Goal: Task Accomplishment & Management: Manage account settings

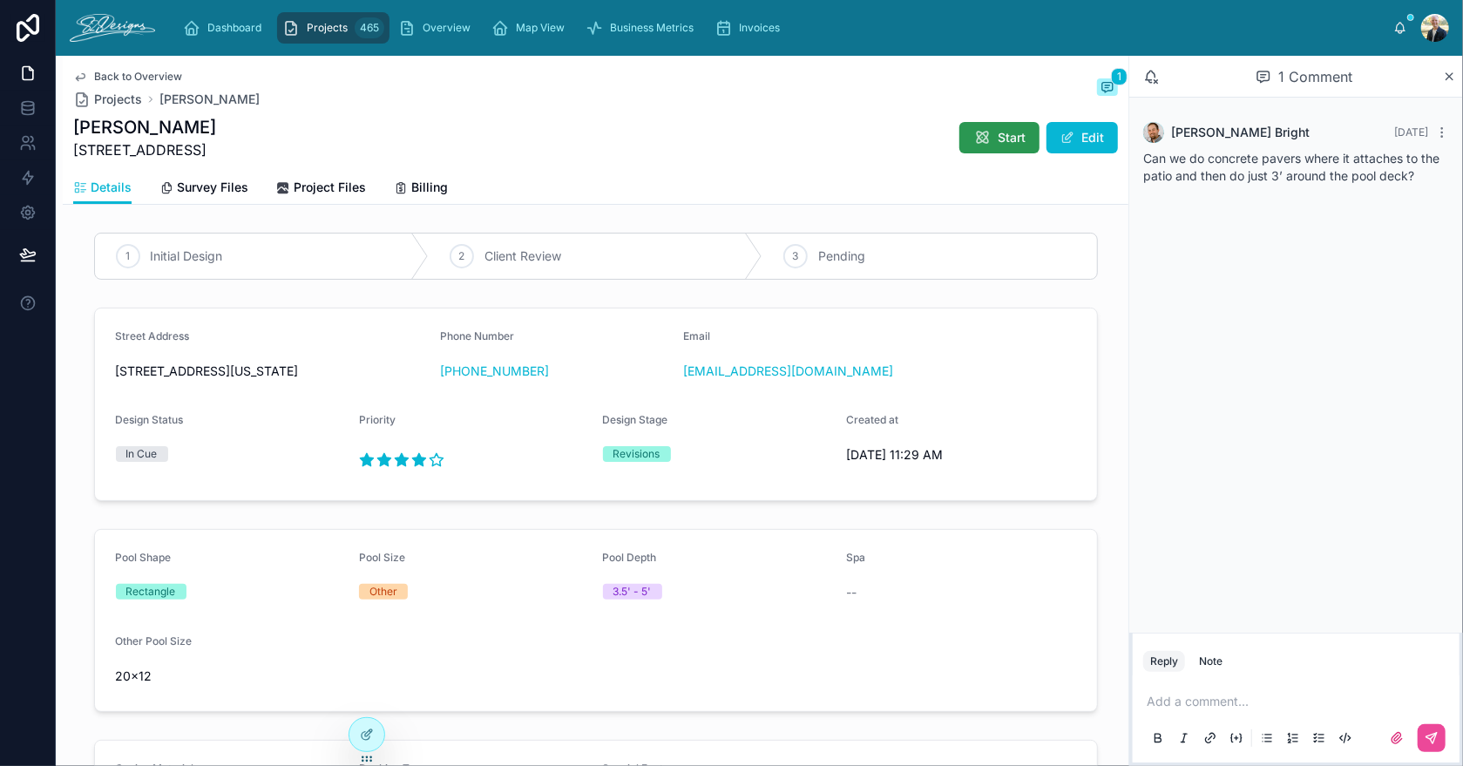
click at [1004, 134] on span "Start" at bounding box center [1012, 137] width 28 height 17
click at [326, 184] on span "Project Files" at bounding box center [330, 187] width 72 height 17
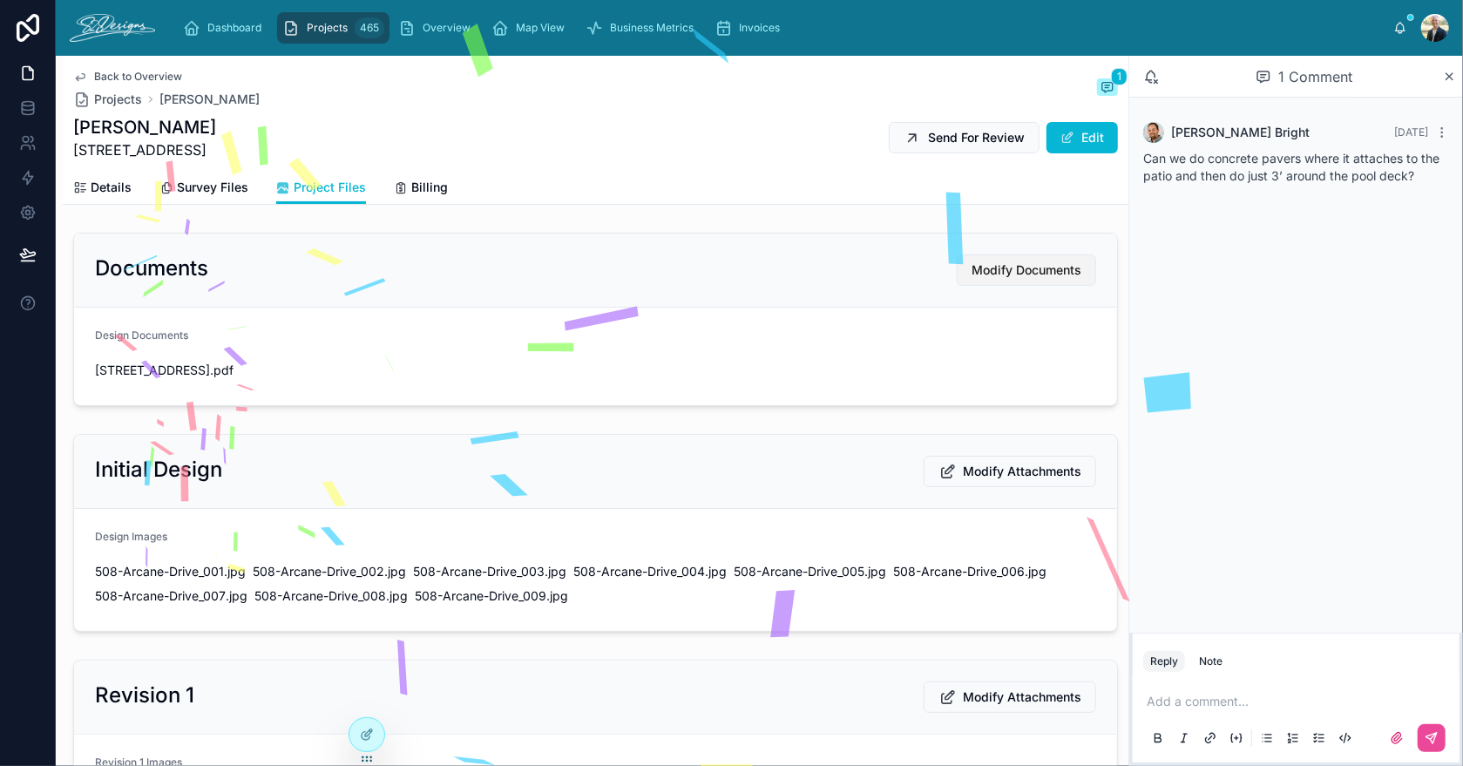
click at [1024, 281] on button "Modify Documents" at bounding box center [1026, 269] width 139 height 31
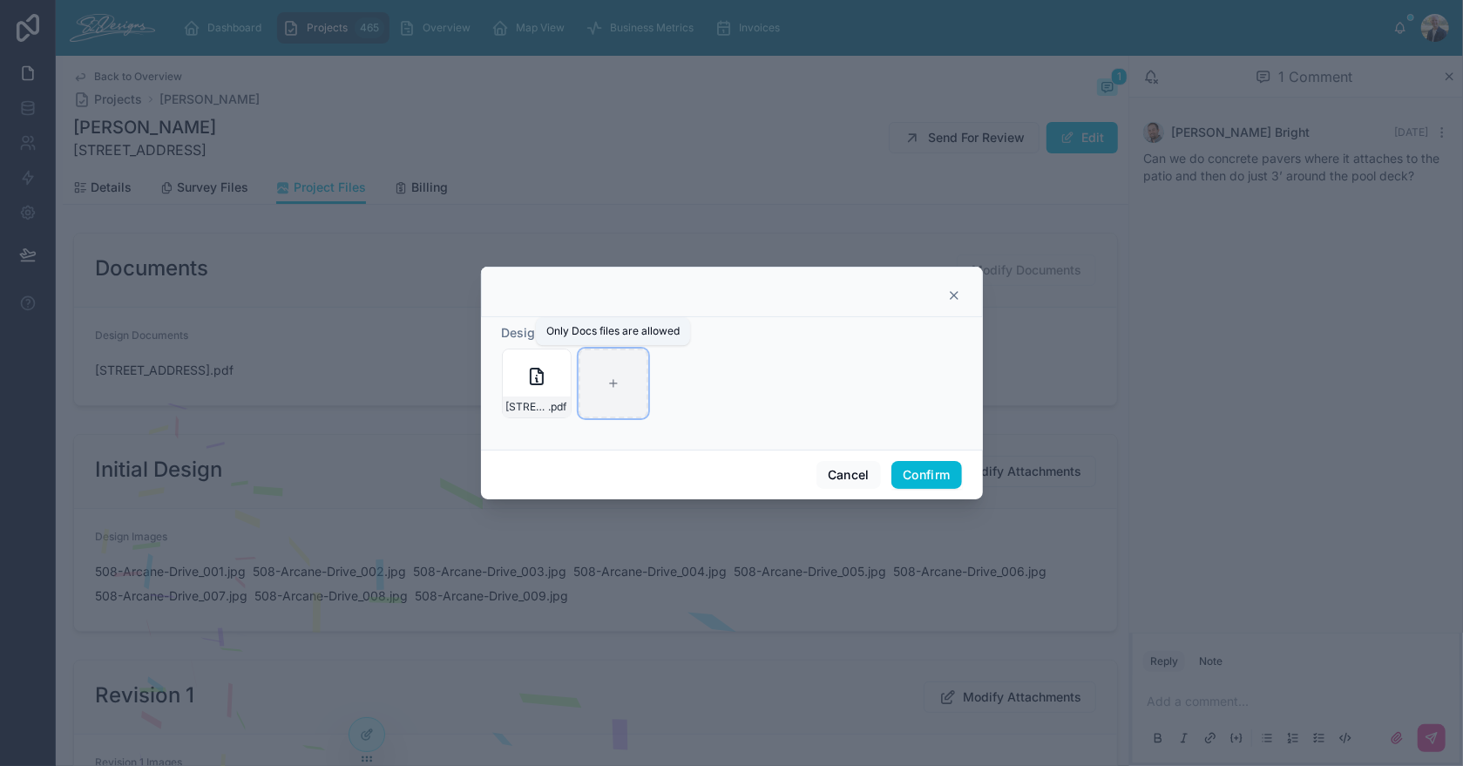
click at [618, 405] on div at bounding box center [613, 383] width 70 height 70
type input "**********"
click at [925, 475] on button "Confirm" at bounding box center [926, 475] width 70 height 28
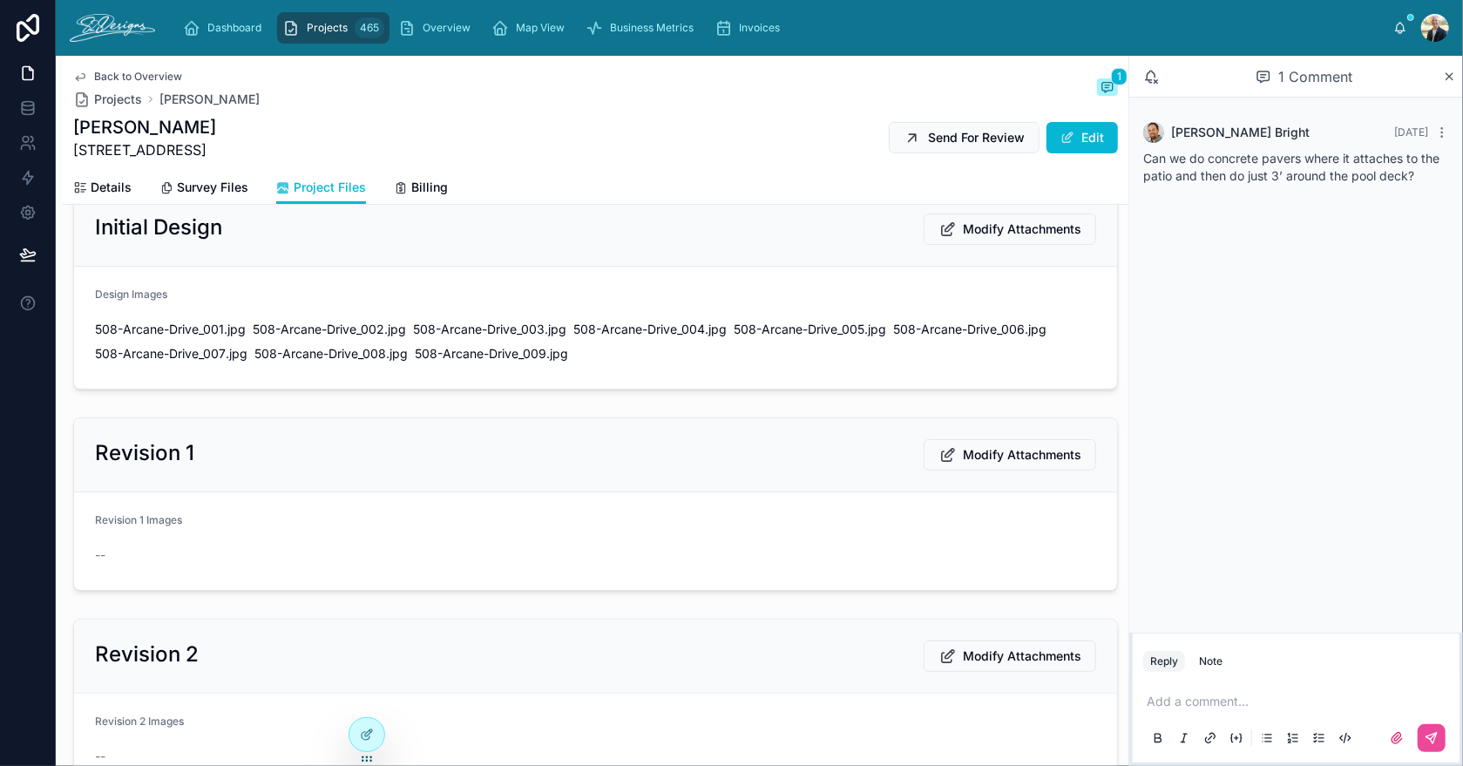
scroll to position [348, 0]
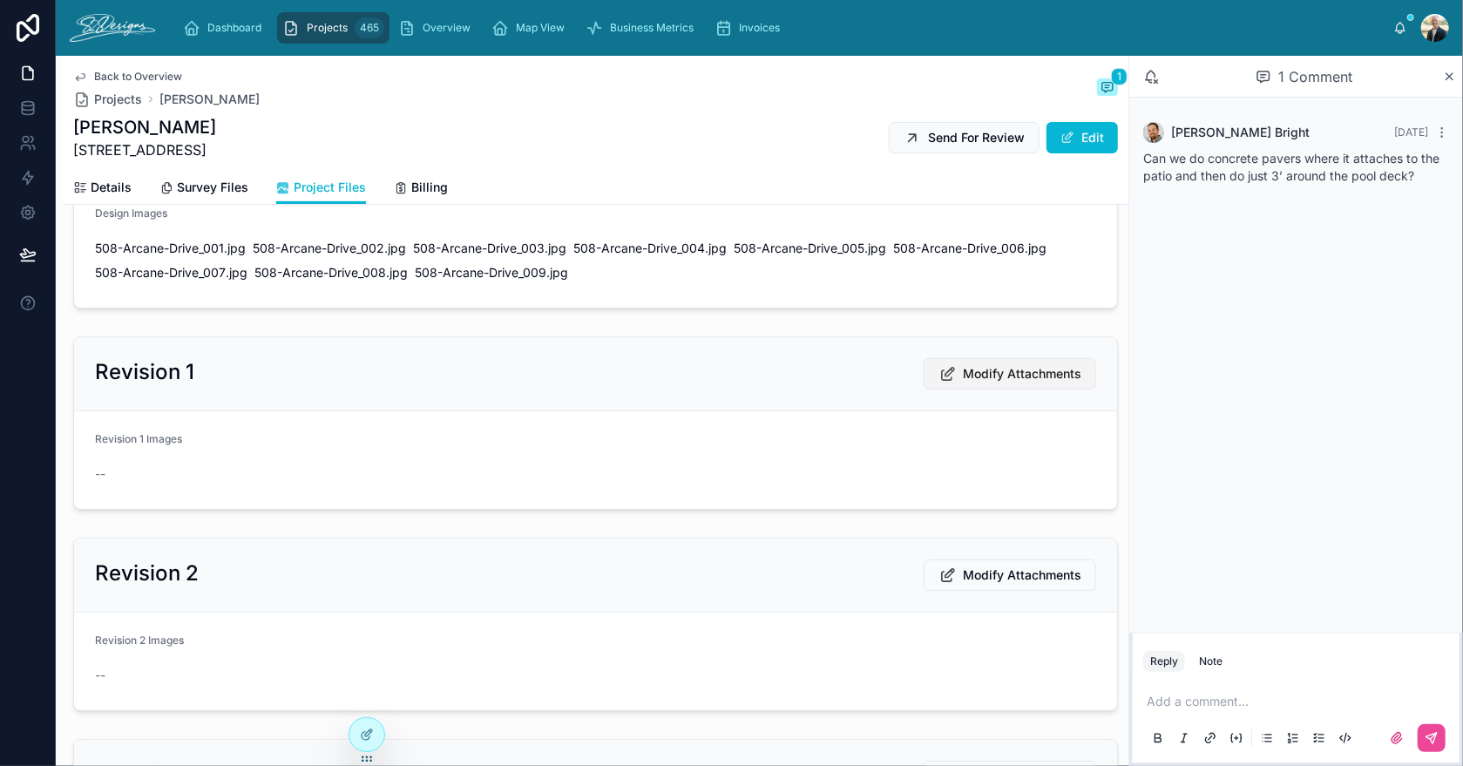
click at [1015, 369] on span "Modify Attachments" at bounding box center [1022, 373] width 118 height 17
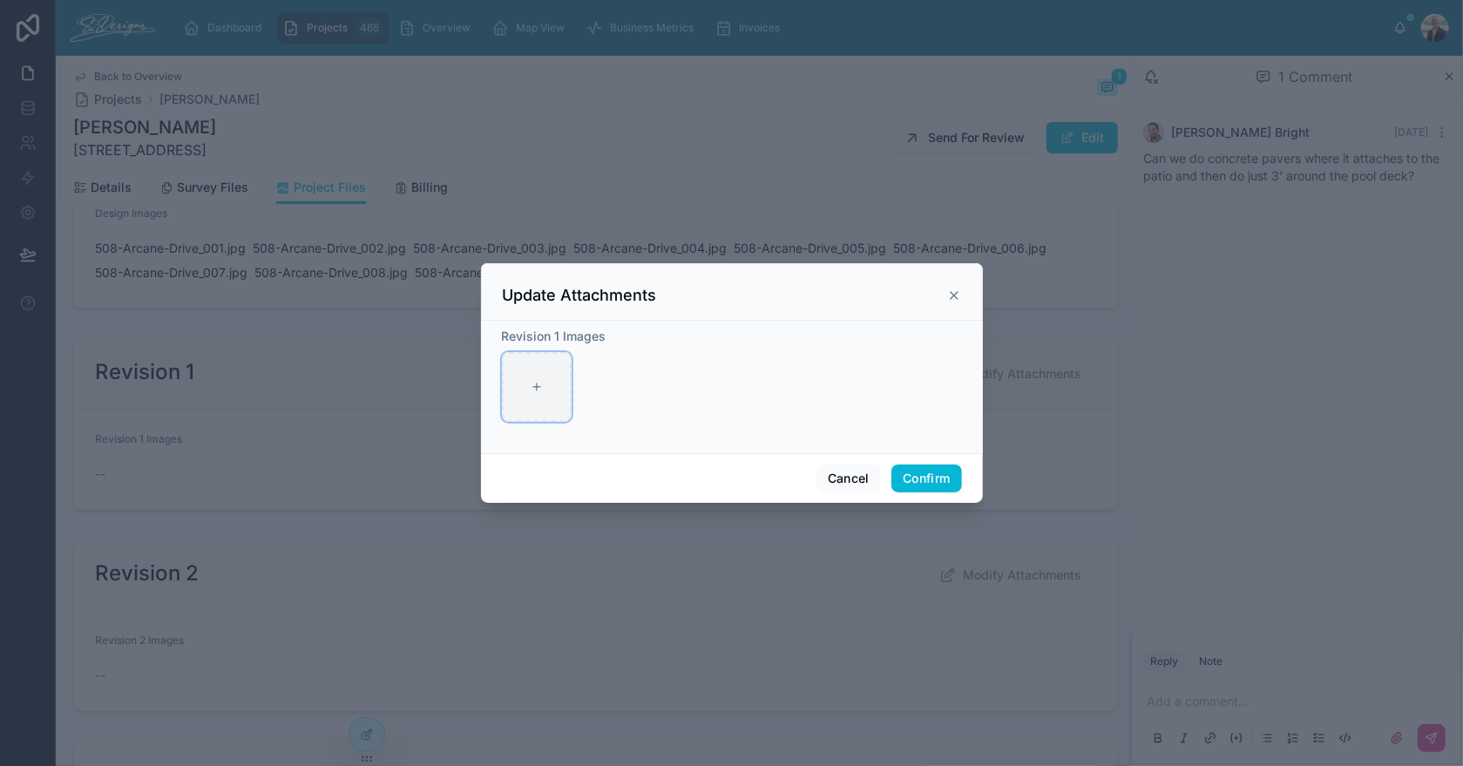
click at [524, 366] on div at bounding box center [537, 387] width 70 height 70
type input "**********"
click at [917, 481] on button "Confirm" at bounding box center [926, 478] width 70 height 28
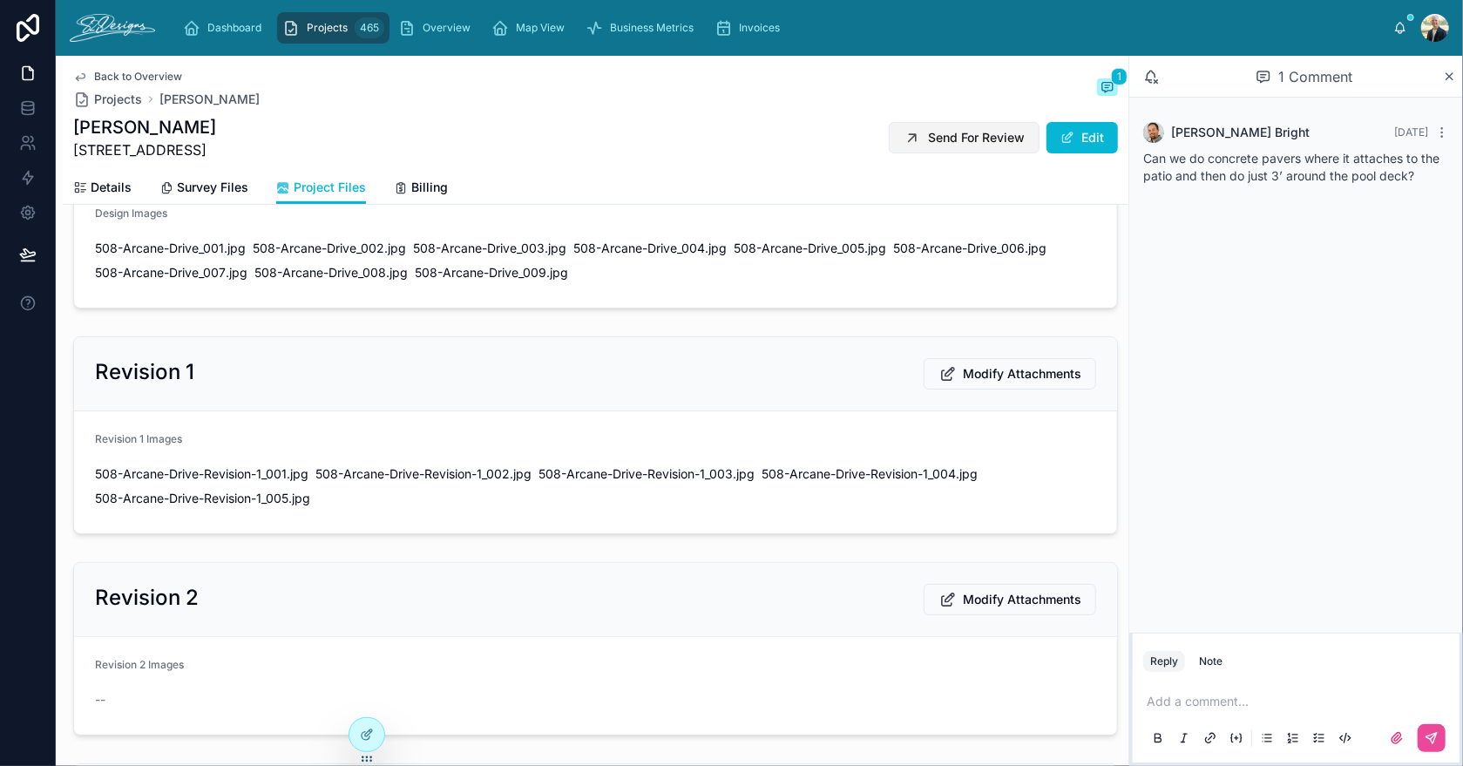
click at [935, 141] on span "Send For Review" at bounding box center [976, 137] width 97 height 17
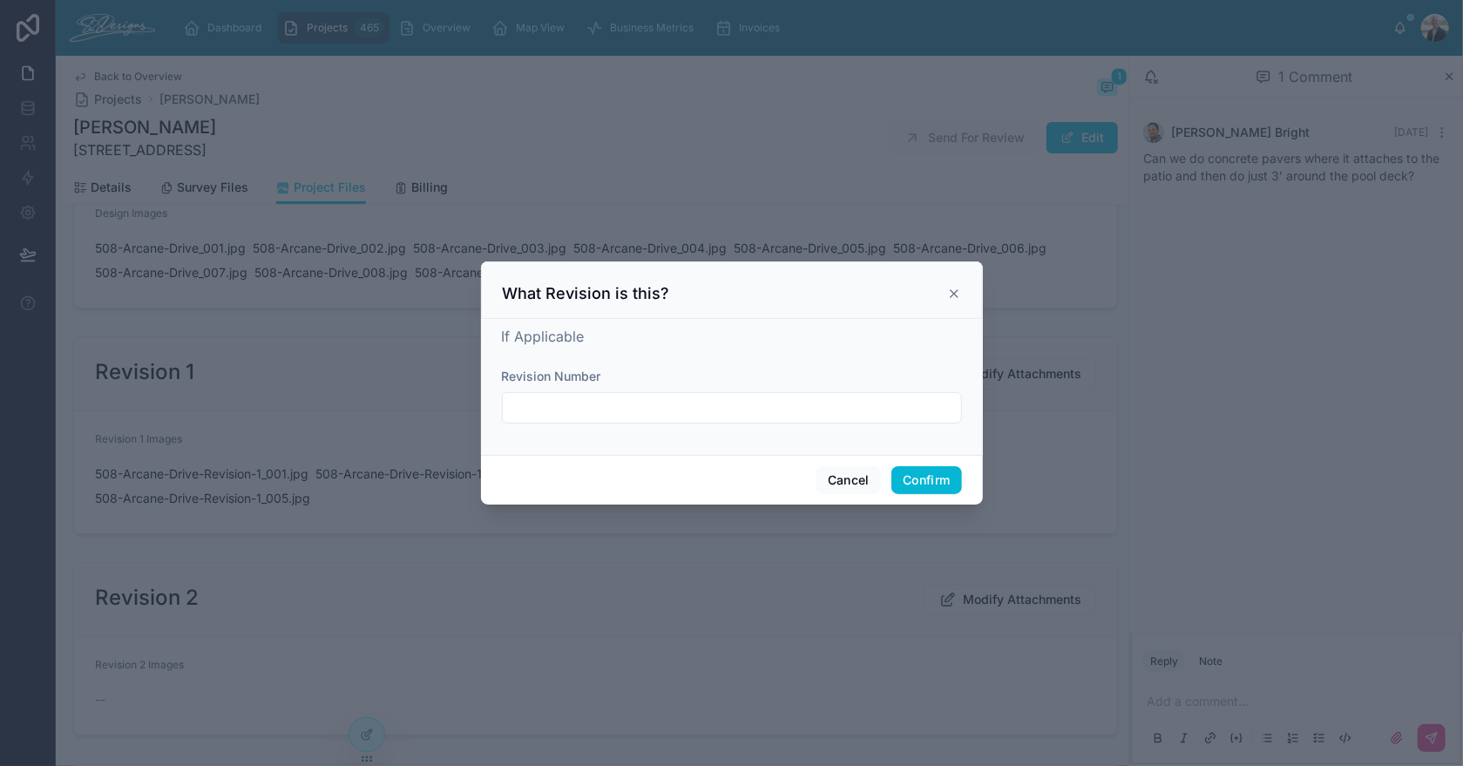
click at [865, 399] on input "text" at bounding box center [732, 408] width 458 height 24
type input "**********"
click at [925, 477] on button "Confirm" at bounding box center [926, 480] width 70 height 28
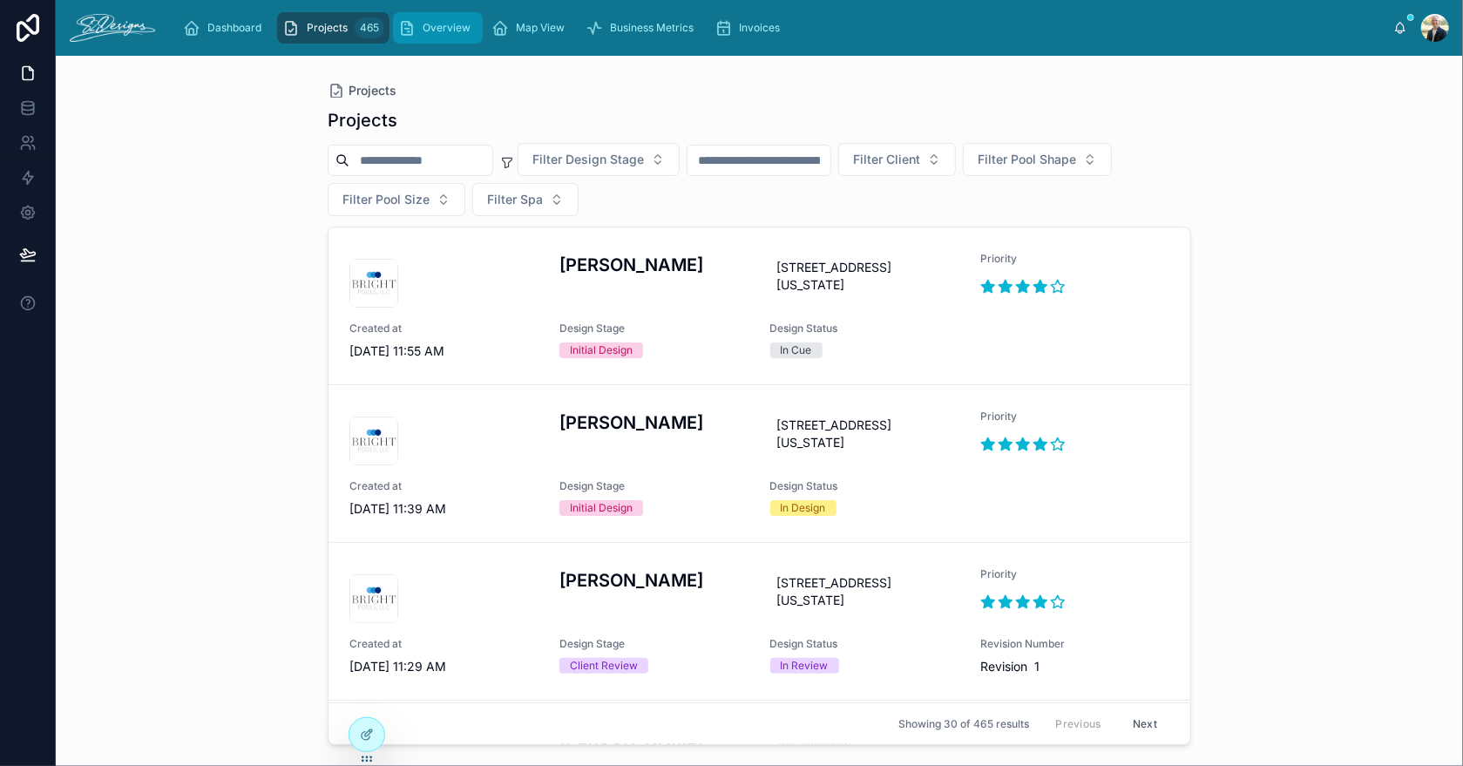
click at [436, 30] on span "Overview" at bounding box center [447, 28] width 48 height 14
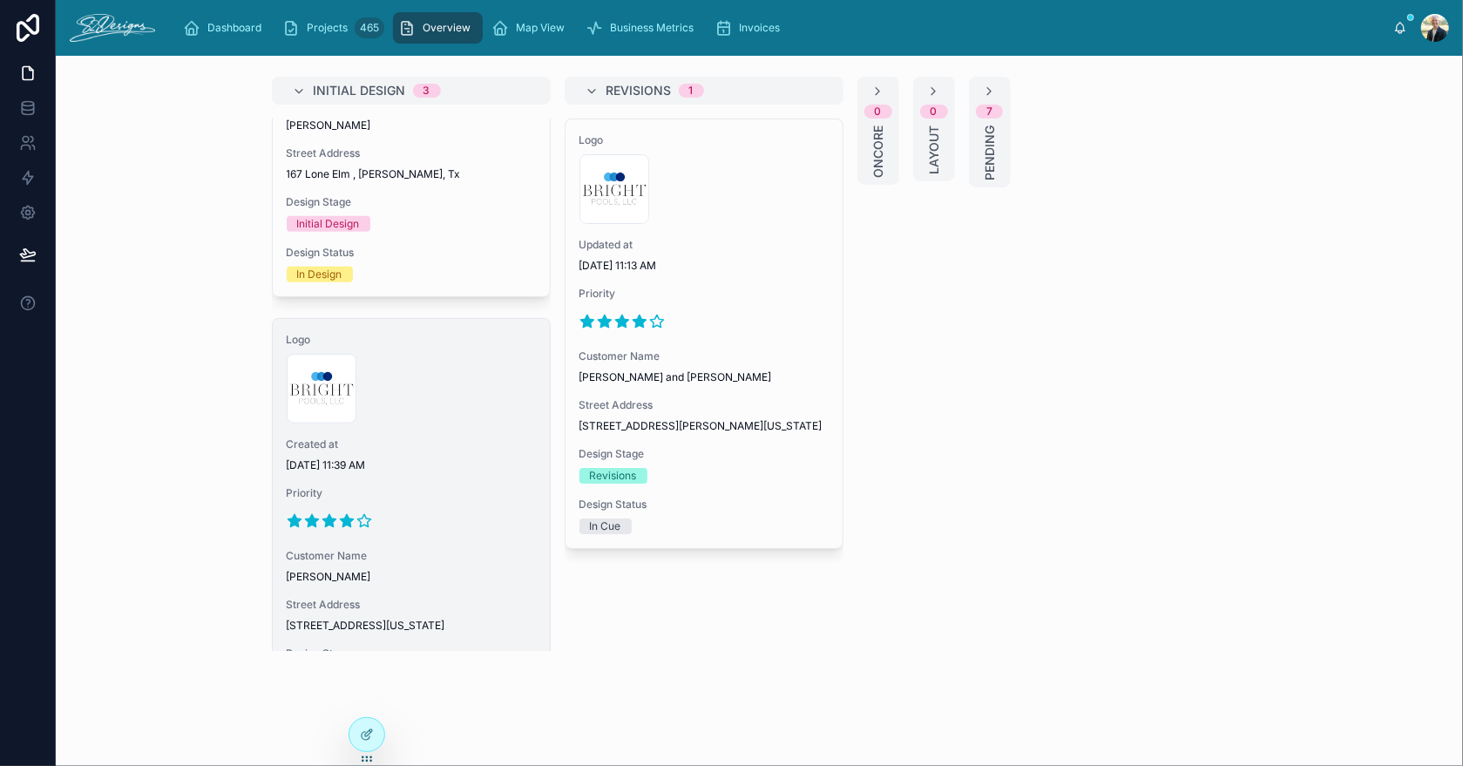
scroll to position [839, 0]
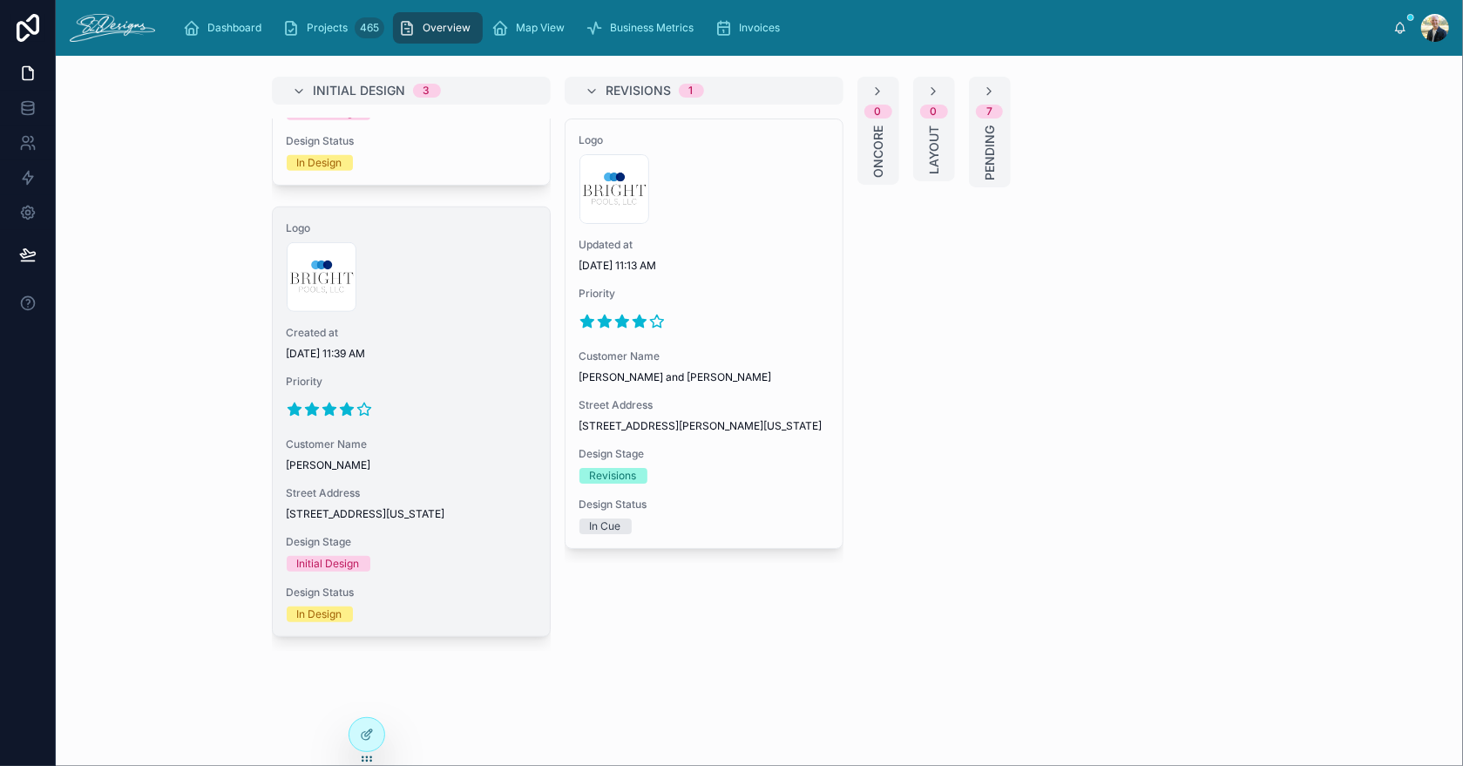
click at [455, 357] on div "Logo 300x300-logo .jpg Created at [DATE] 11:39 AM Priority Customer Name [PERSO…" at bounding box center [411, 421] width 277 height 429
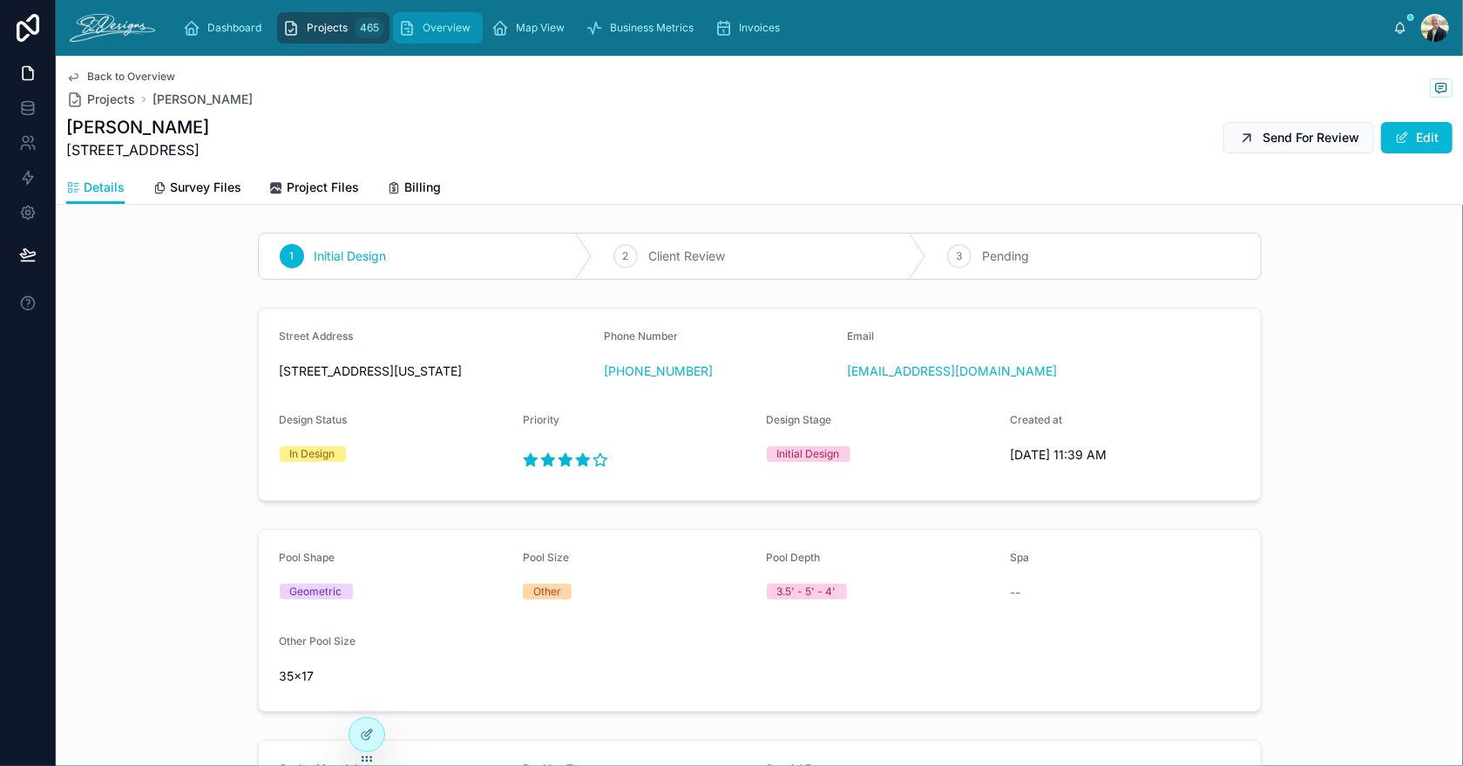
click at [421, 31] on div "Overview" at bounding box center [437, 28] width 79 height 28
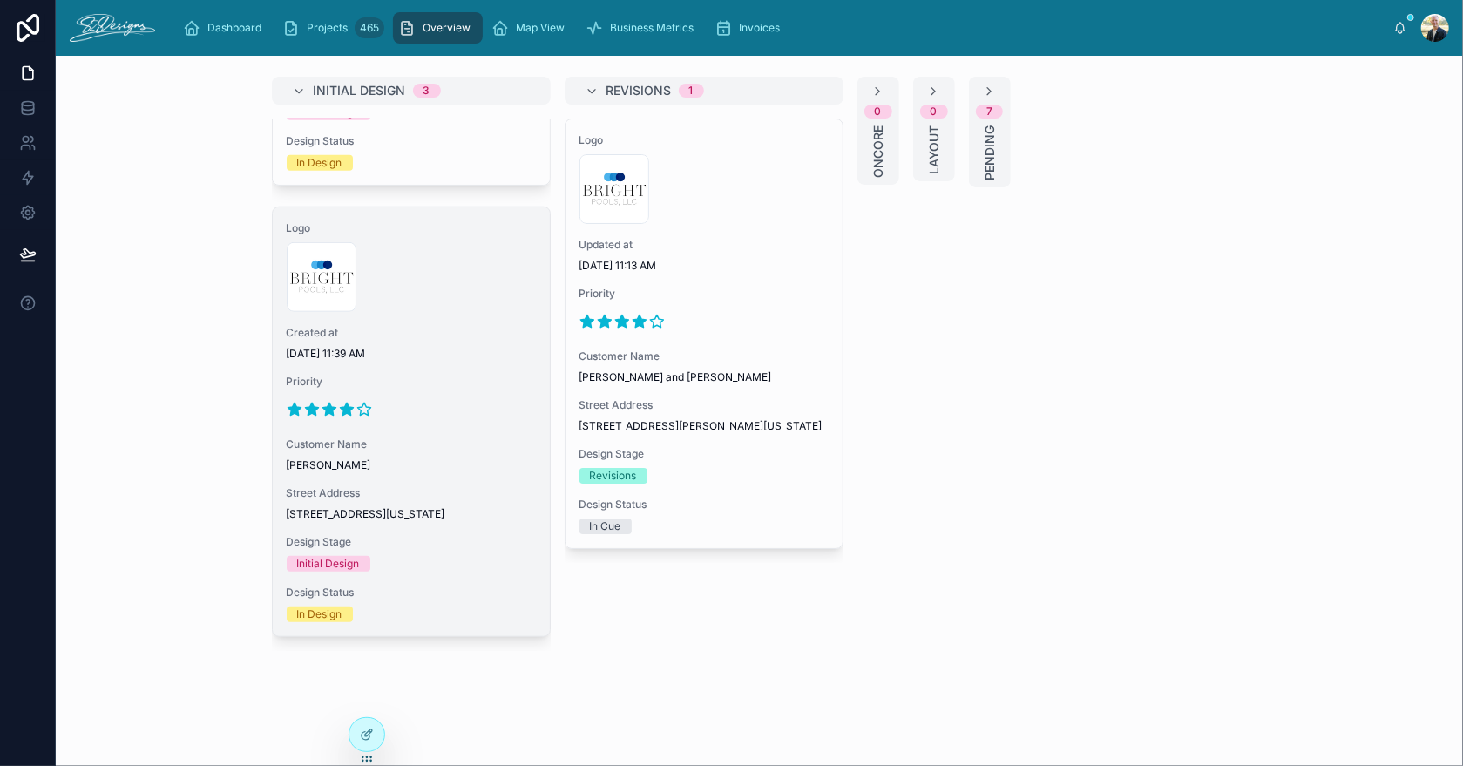
scroll to position [839, 0]
click at [509, 347] on span "[DATE] 11:39 AM" at bounding box center [411, 354] width 249 height 14
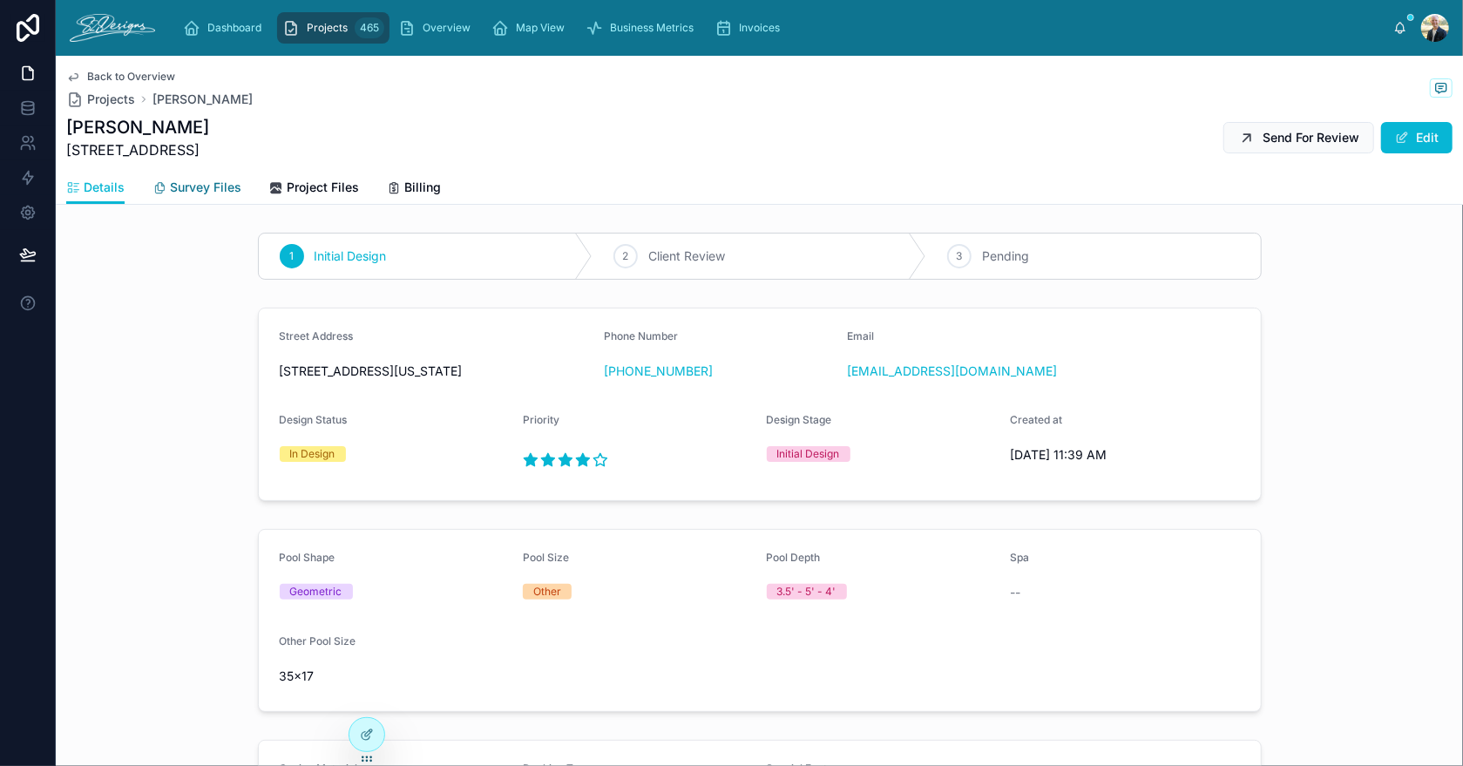
click at [194, 186] on span "Survey Files" at bounding box center [205, 187] width 71 height 17
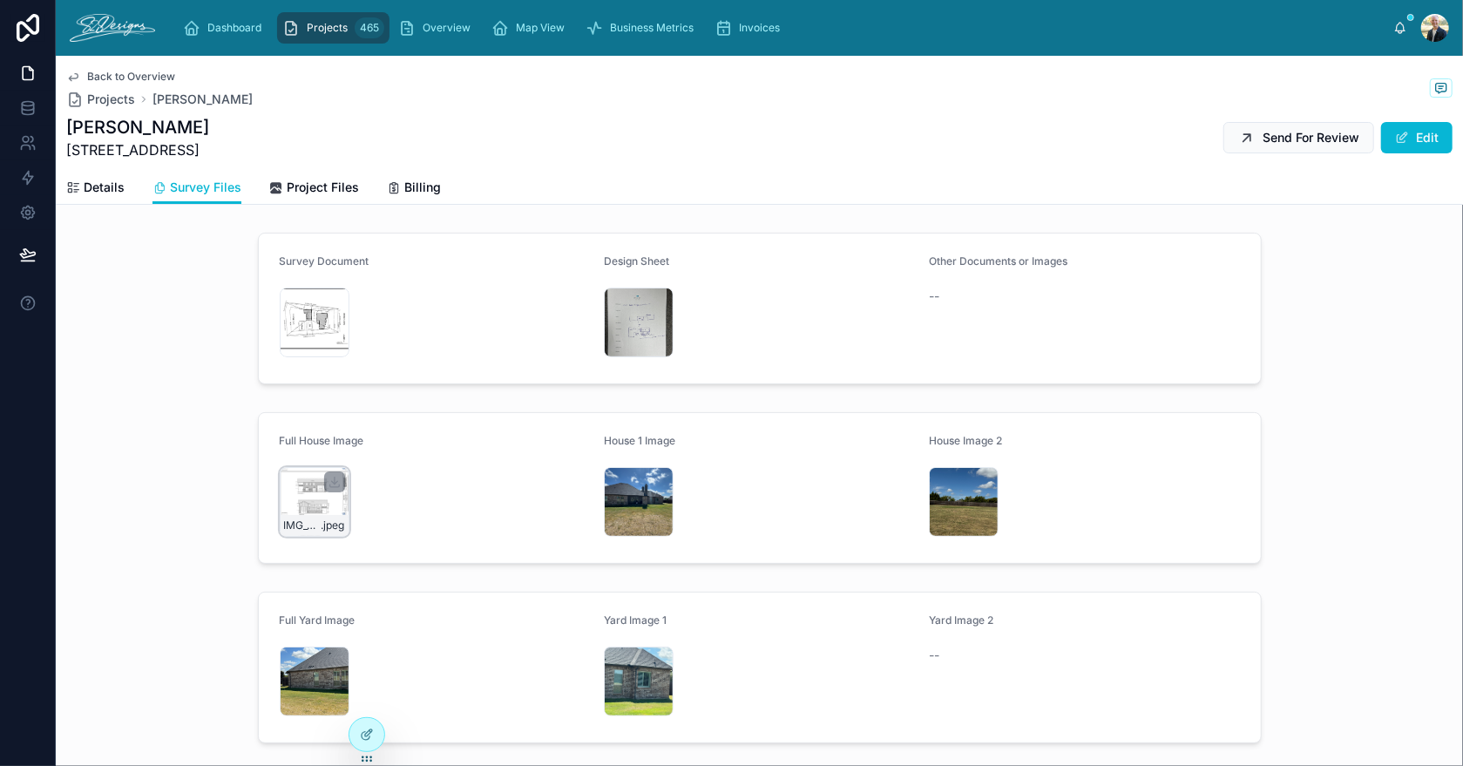
click at [299, 478] on div "IMG_3454 .jpeg" at bounding box center [315, 502] width 70 height 70
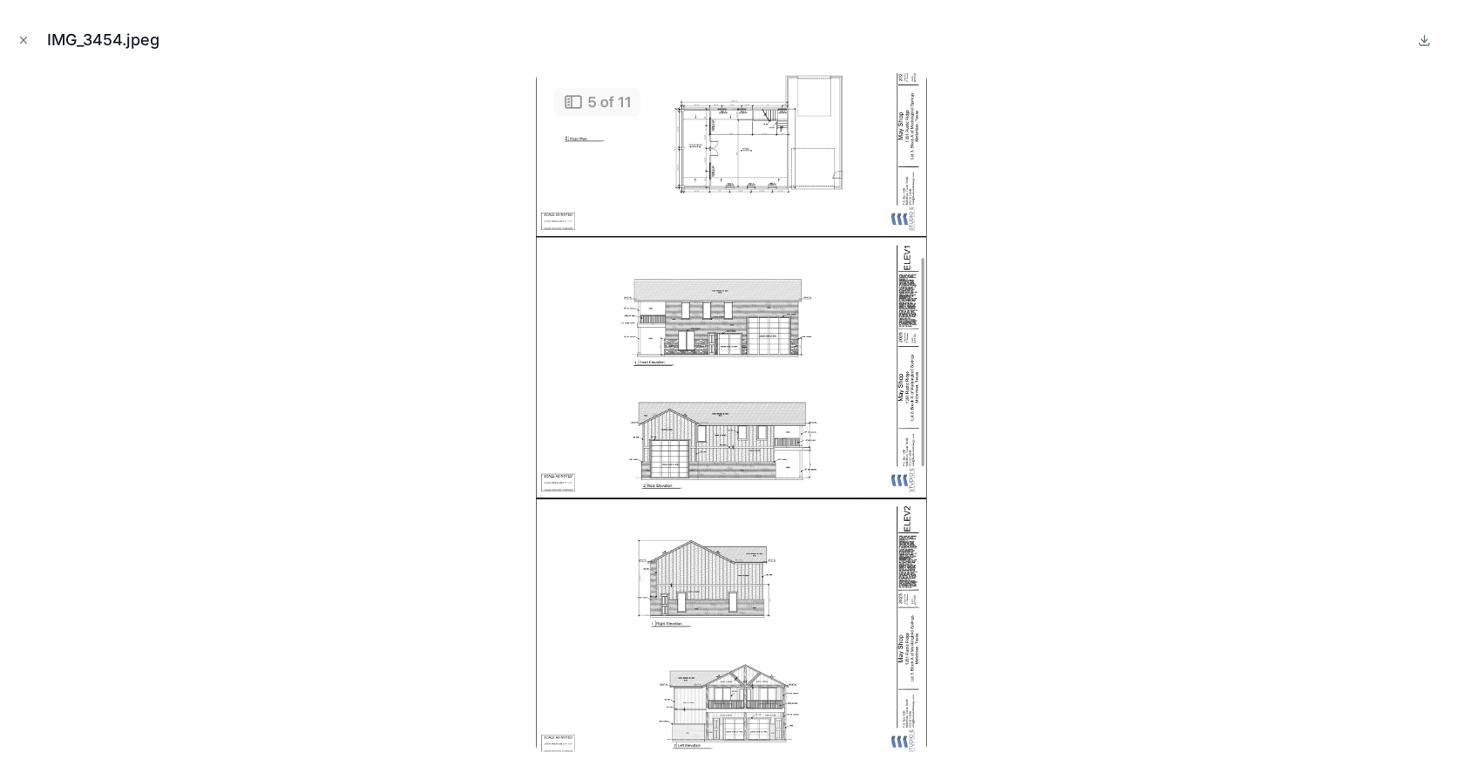
click at [726, 712] on img at bounding box center [731, 412] width 391 height 679
drag, startPoint x: 26, startPoint y: 42, endPoint x: 37, endPoint y: 50, distance: 13.8
click at [25, 42] on icon "Close modal" at bounding box center [23, 40] width 12 height 12
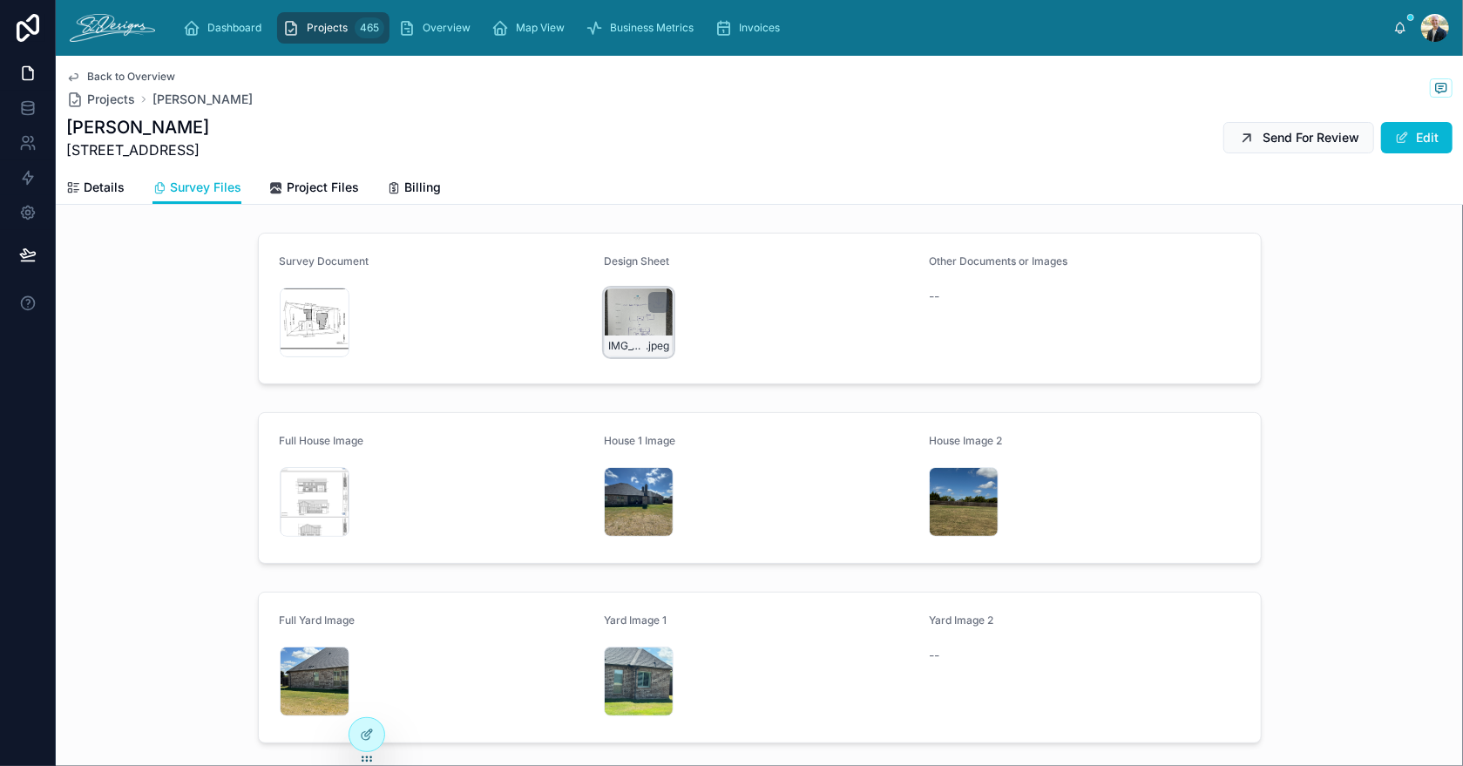
click at [615, 321] on div "IMG_3451 .jpeg" at bounding box center [639, 323] width 70 height 70
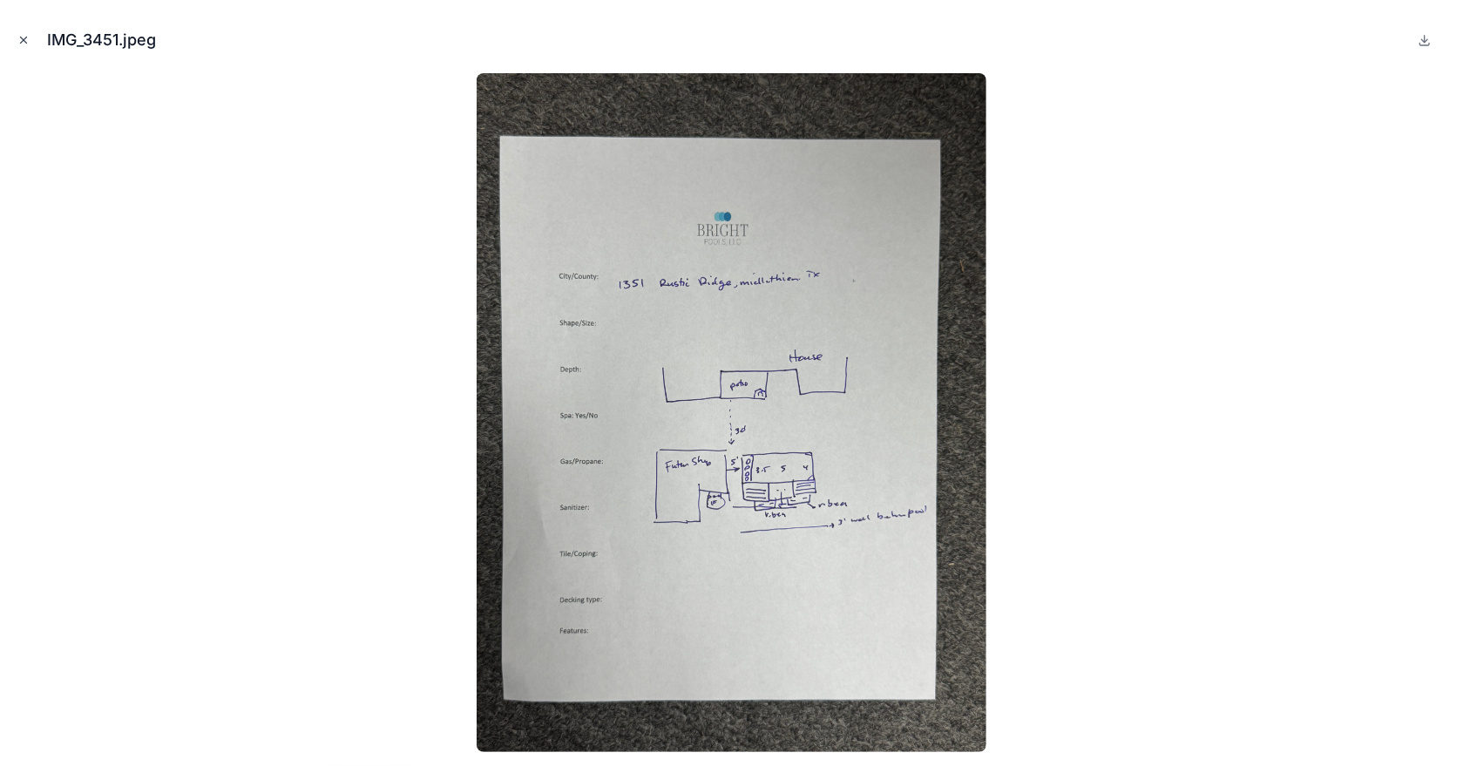
click at [24, 42] on icon "Close modal" at bounding box center [23, 40] width 12 height 12
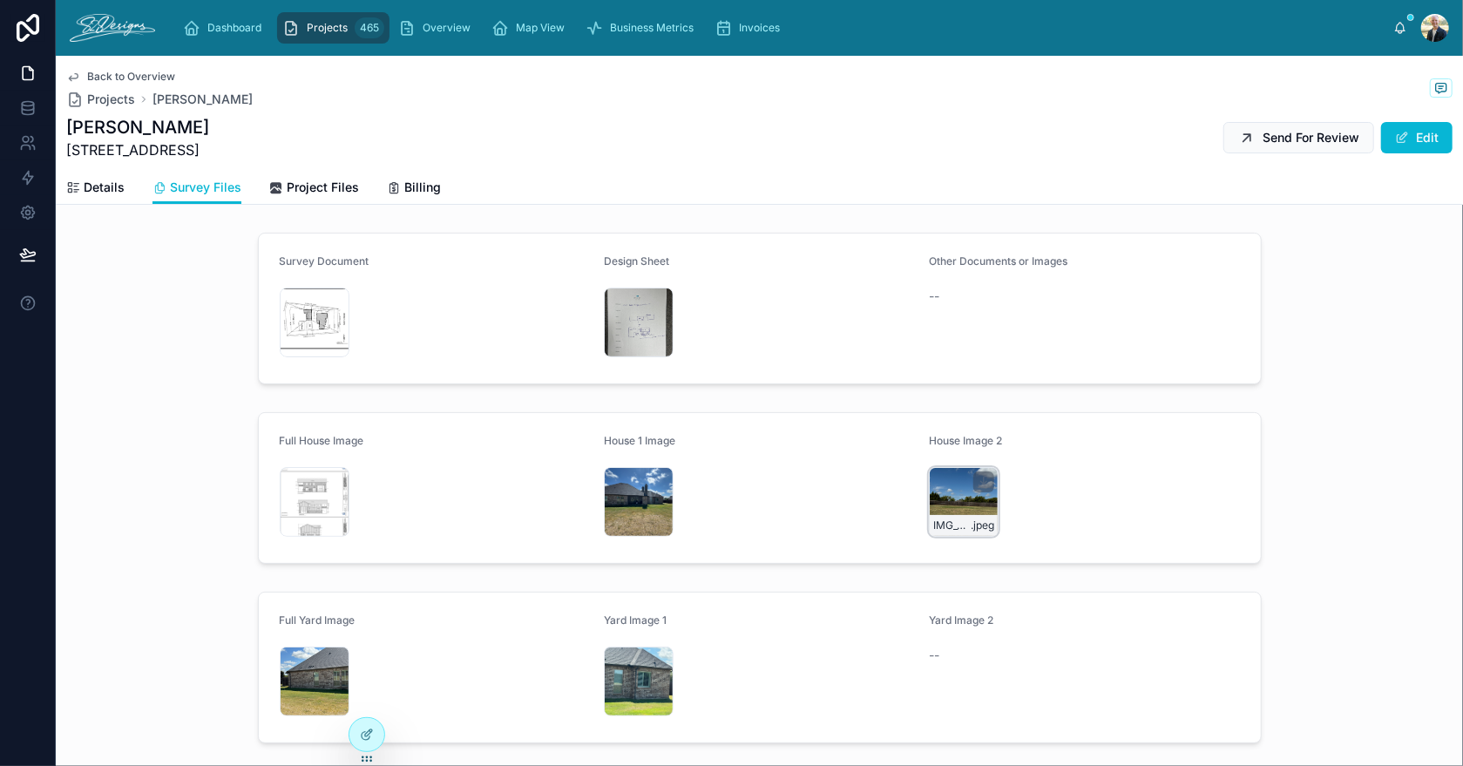
click at [937, 491] on div "IMG_3437 .jpeg" at bounding box center [964, 502] width 70 height 70
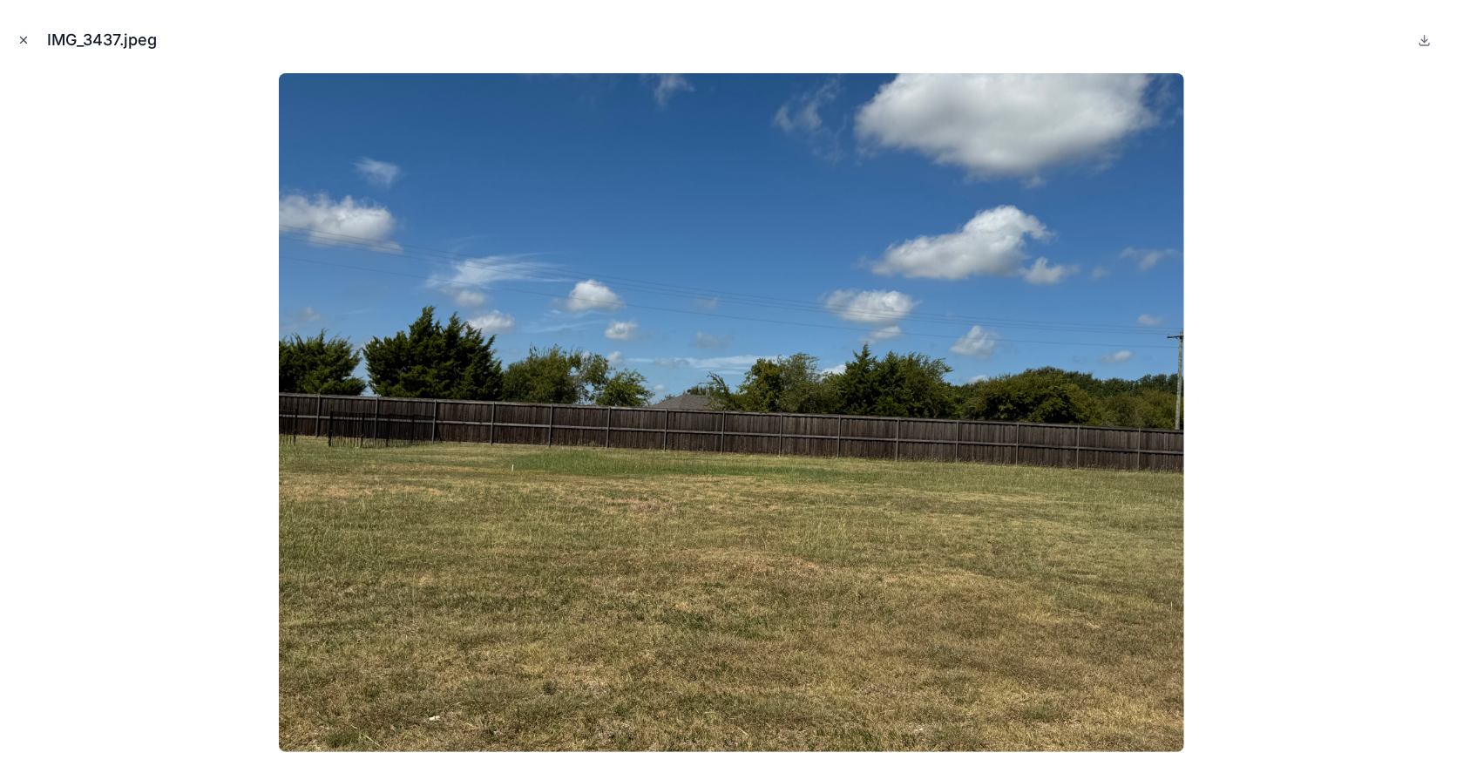
click at [17, 40] on icon "Close modal" at bounding box center [23, 40] width 12 height 12
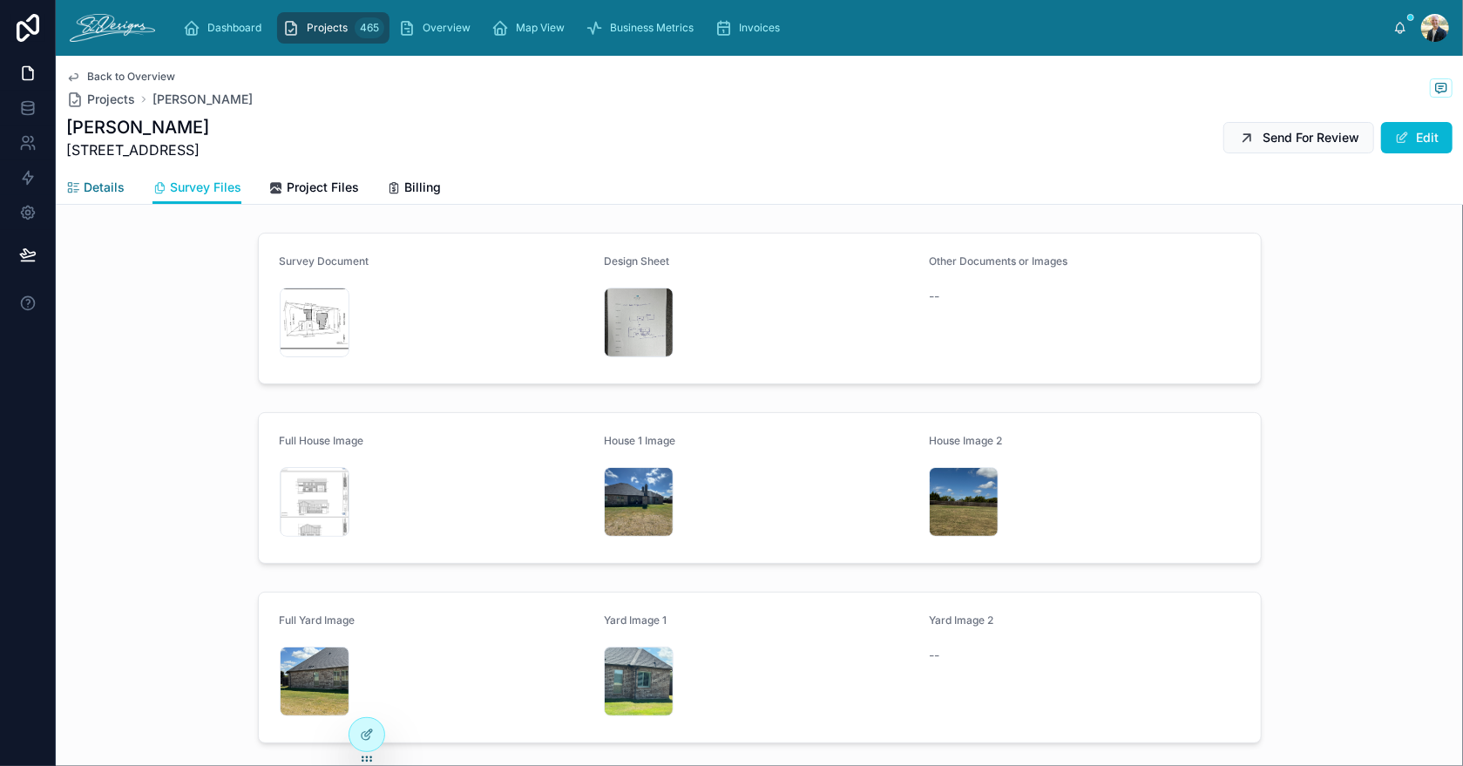
click at [87, 181] on span "Details" at bounding box center [104, 187] width 41 height 17
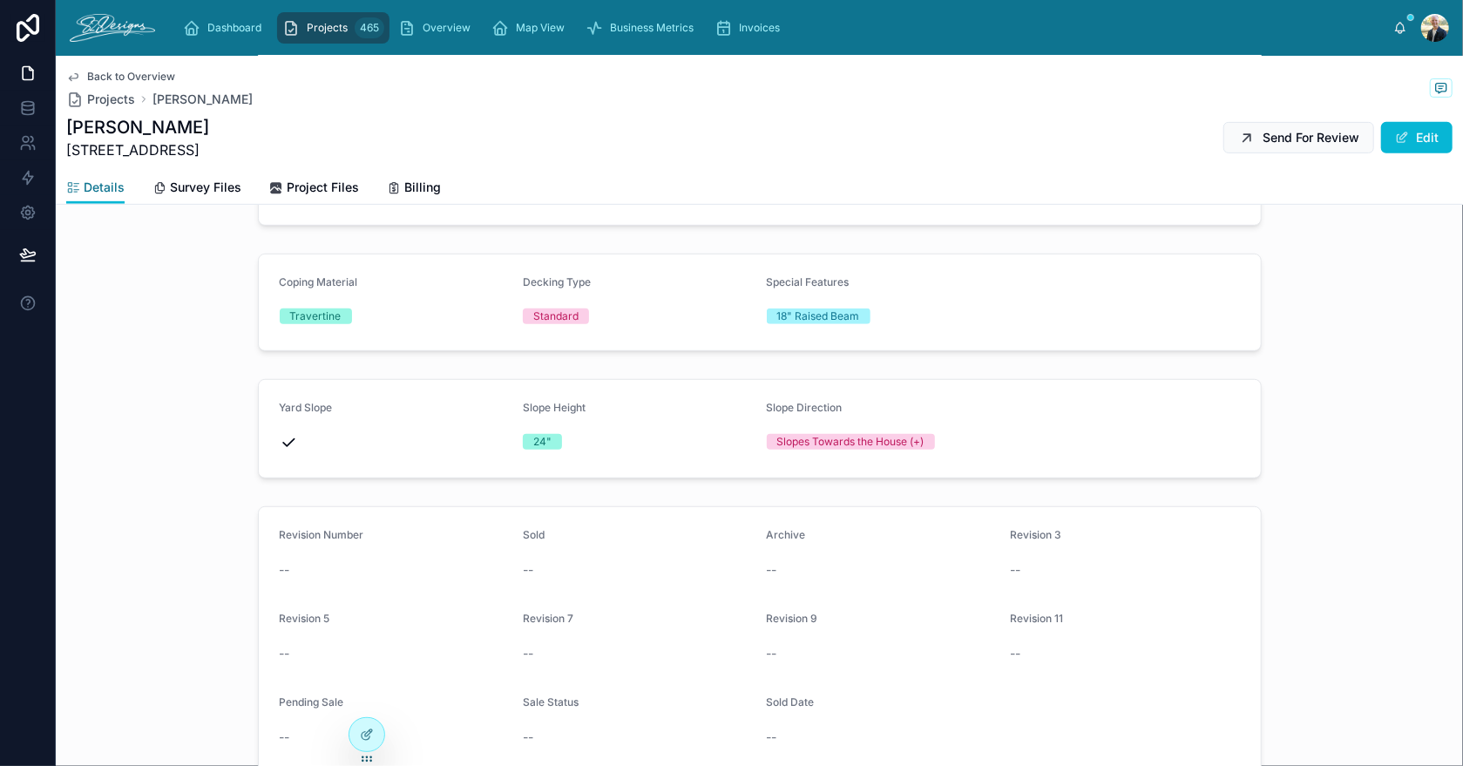
scroll to position [610, 0]
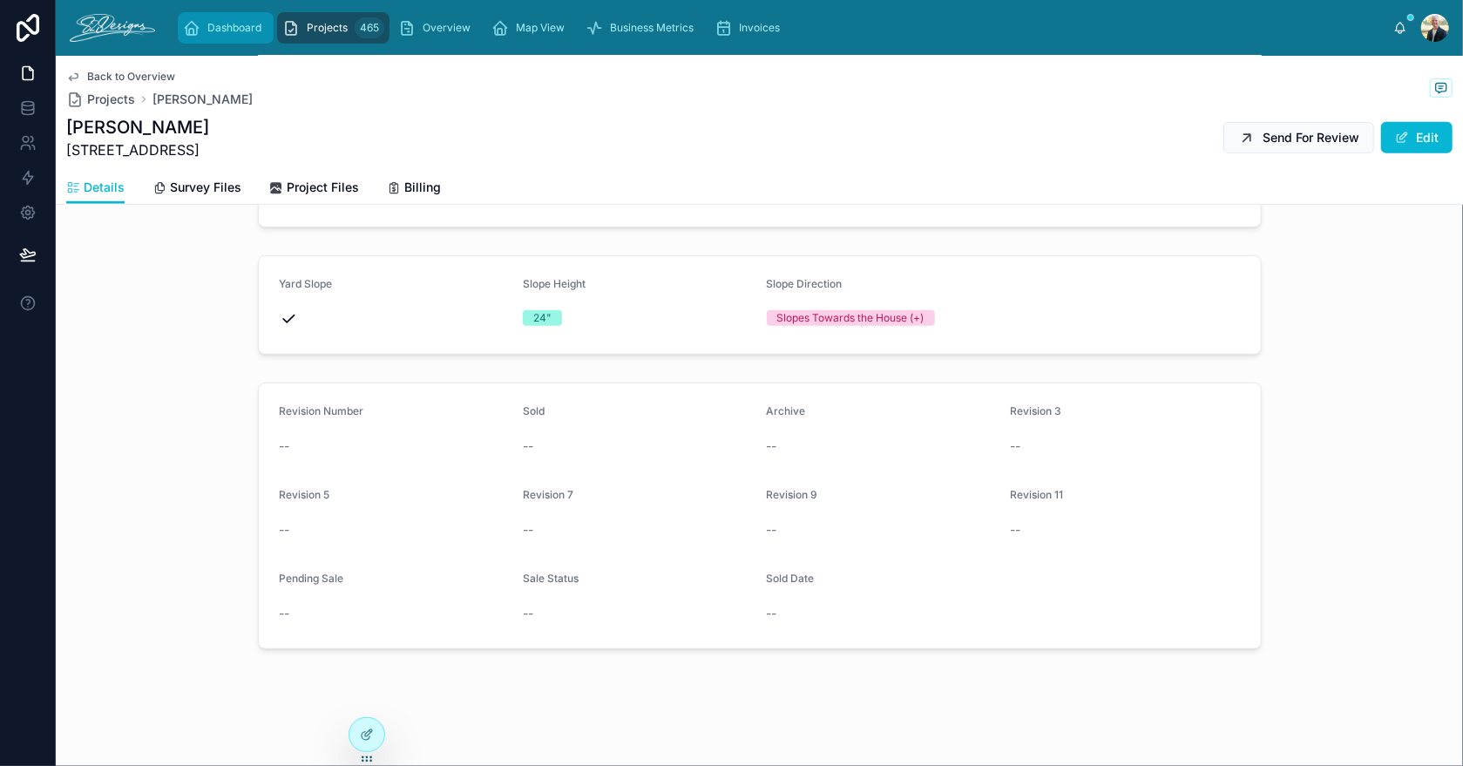
click at [222, 35] on div "Dashboard" at bounding box center [225, 28] width 85 height 28
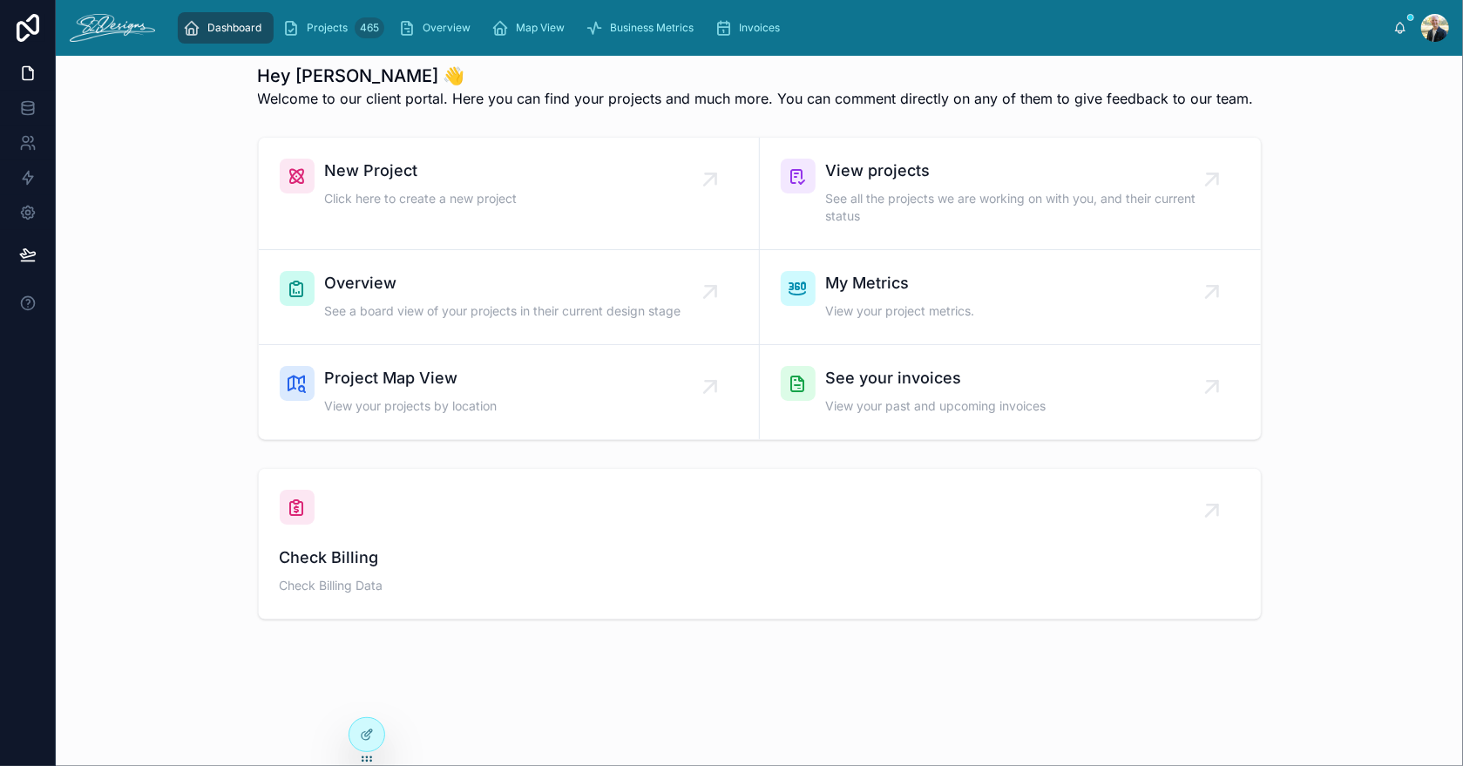
scroll to position [10, 0]
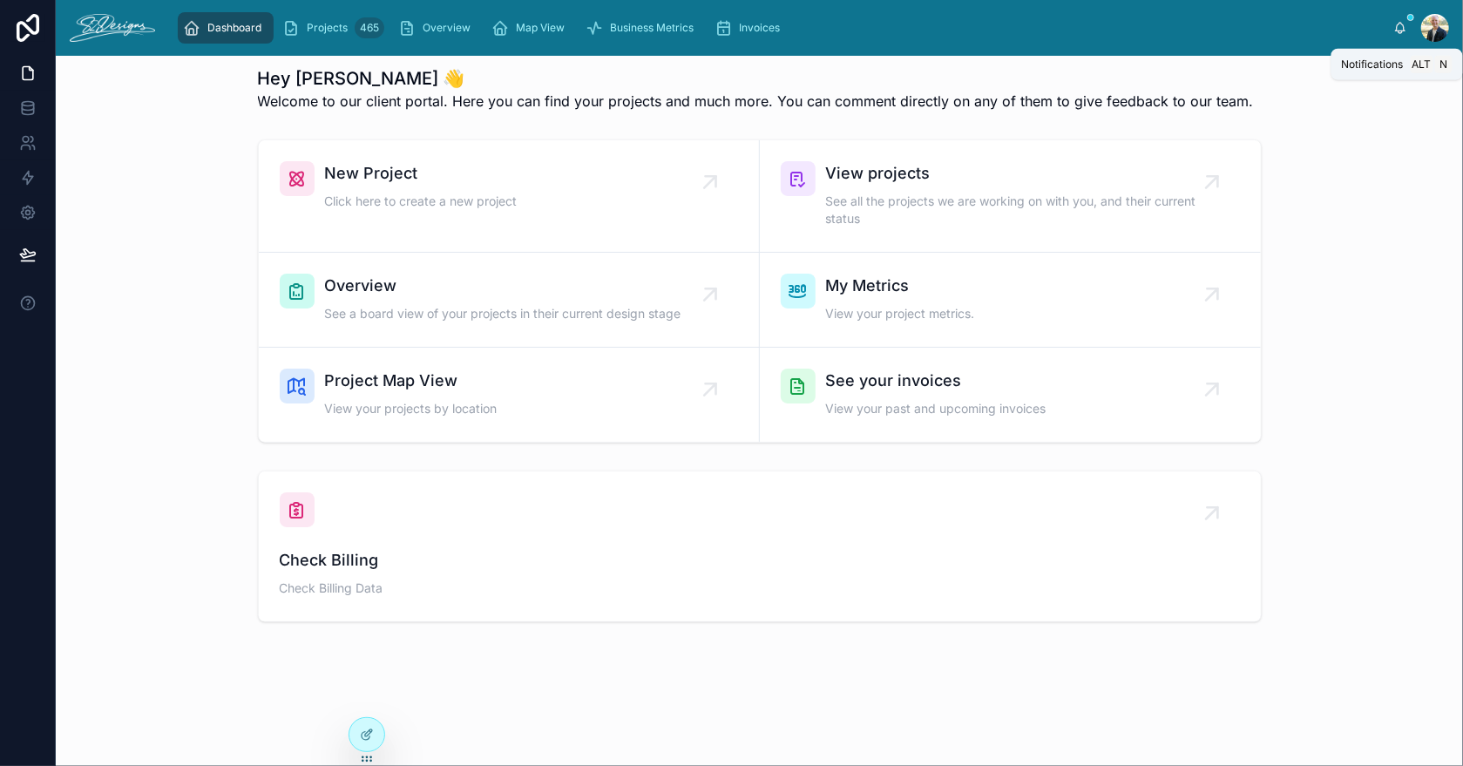
click at [1402, 24] on icon at bounding box center [1401, 27] width 10 height 8
